Goal: Task Accomplishment & Management: Manage account settings

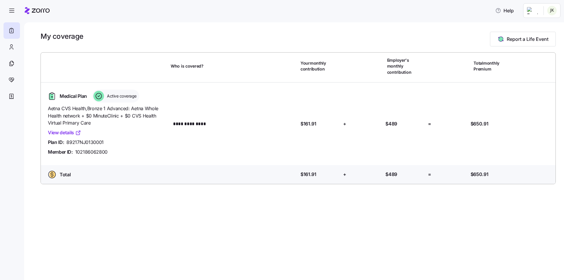
click at [65, 129] on link "View details" at bounding box center [64, 132] width 33 height 7
click at [7, 97] on div at bounding box center [12, 96] width 16 height 16
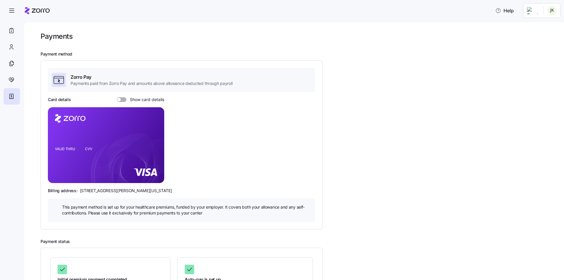
scroll to position [52, 0]
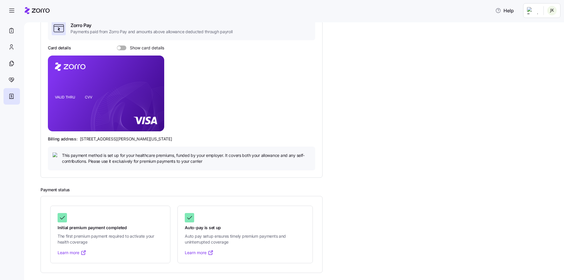
click at [69, 252] on link "Learn more" at bounding box center [72, 253] width 29 height 6
click at [212, 252] on icon at bounding box center [211, 252] width 2 height 2
click at [121, 48] on span at bounding box center [124, 48] width 6 height 5
click at [117, 46] on input "Show card details" at bounding box center [117, 46] width 0 height 0
click at [14, 33] on icon at bounding box center [11, 30] width 6 height 7
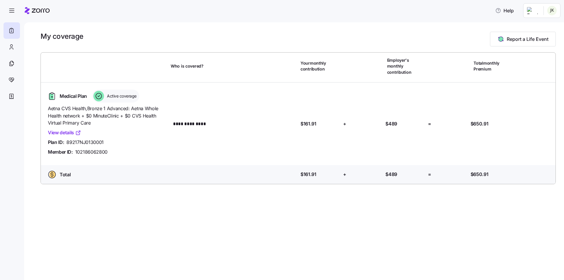
click at [60, 129] on link "View details" at bounding box center [64, 132] width 33 height 7
